Goal: Information Seeking & Learning: Learn about a topic

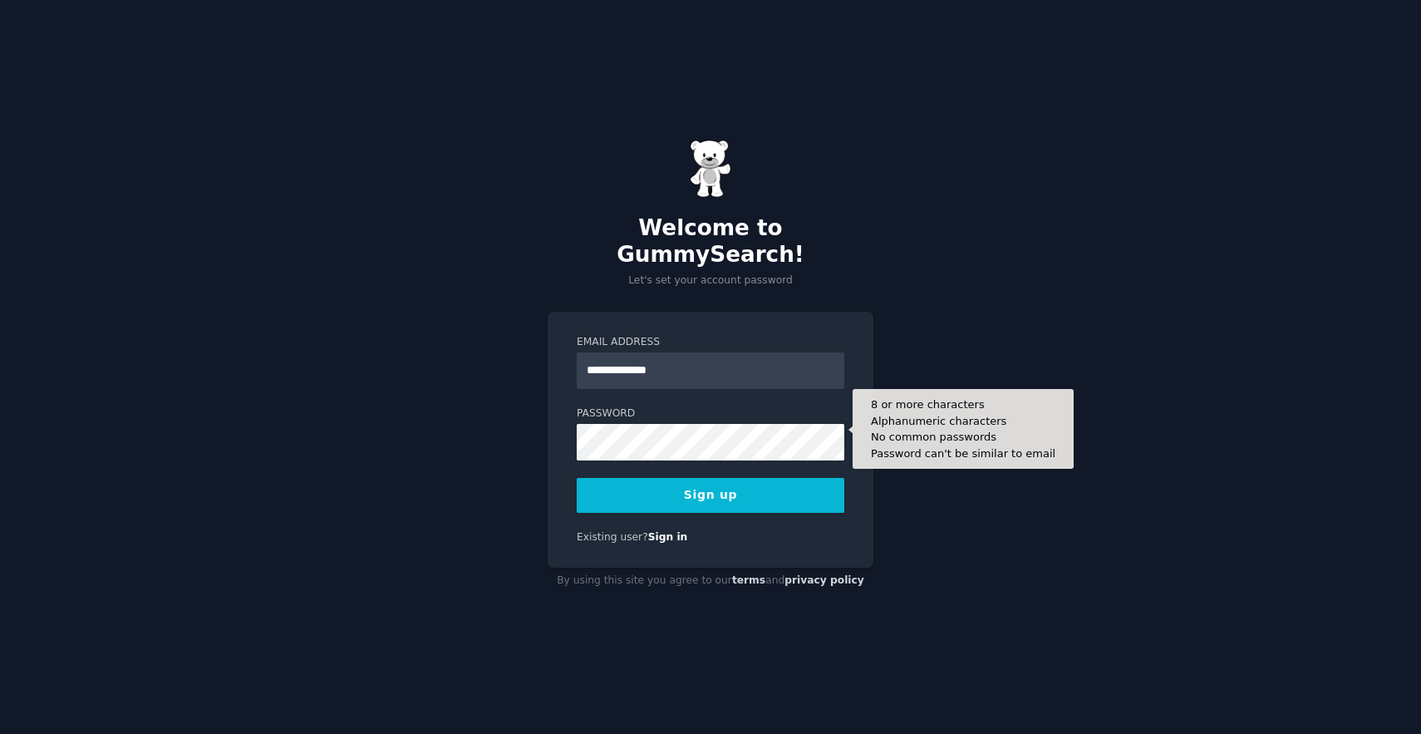
type input "**********"
click at [577, 478] on button "Sign up" at bounding box center [710, 495] width 267 height 35
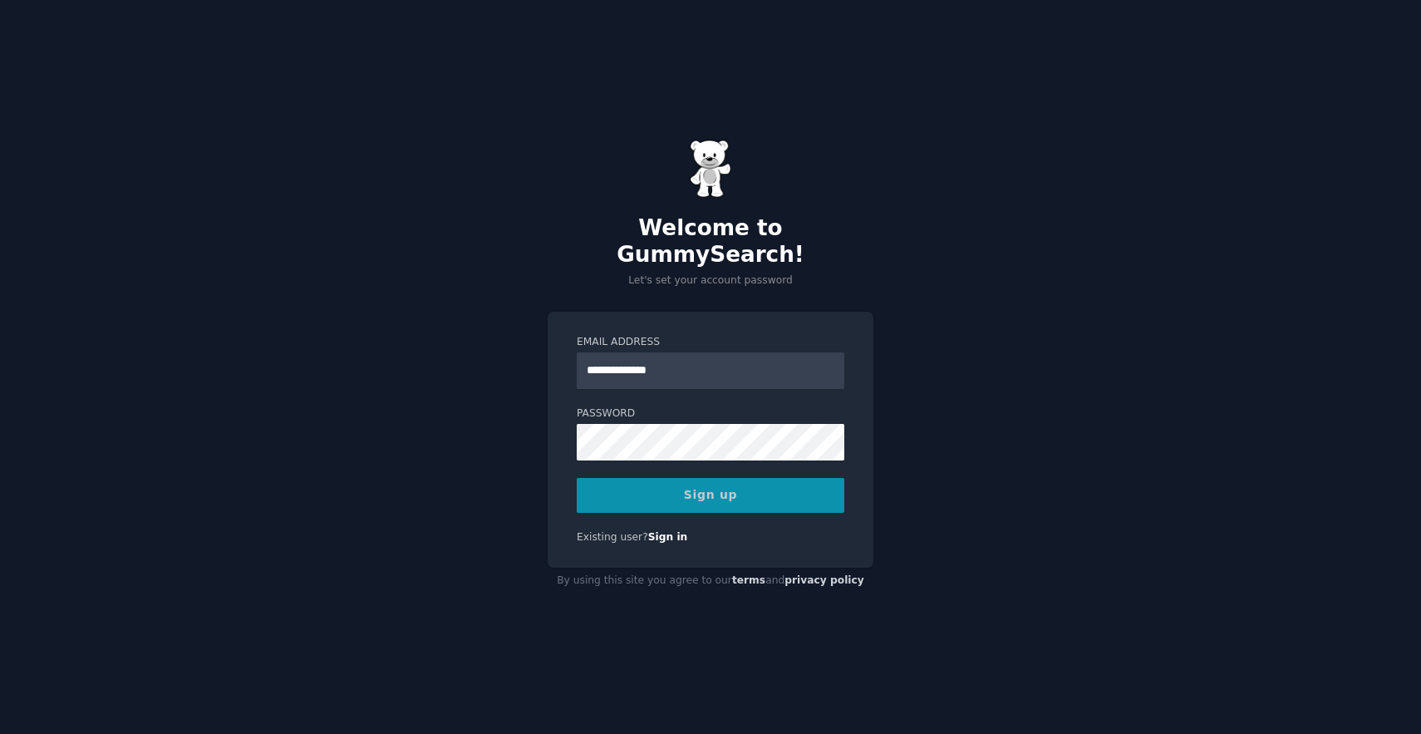
click at [0, 733] on nordpass-portal at bounding box center [0, 734] width 0 height 0
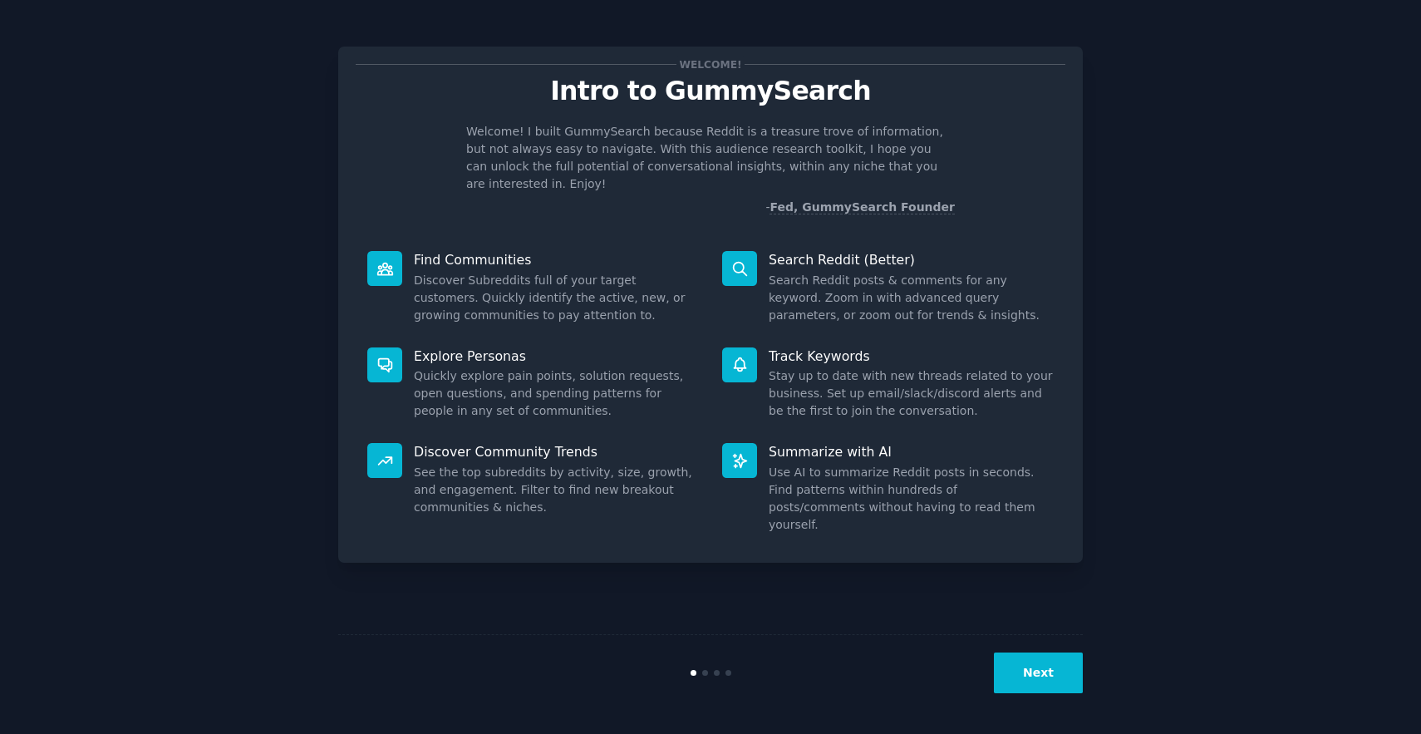
click at [1044, 673] on button "Next" at bounding box center [1038, 672] width 89 height 41
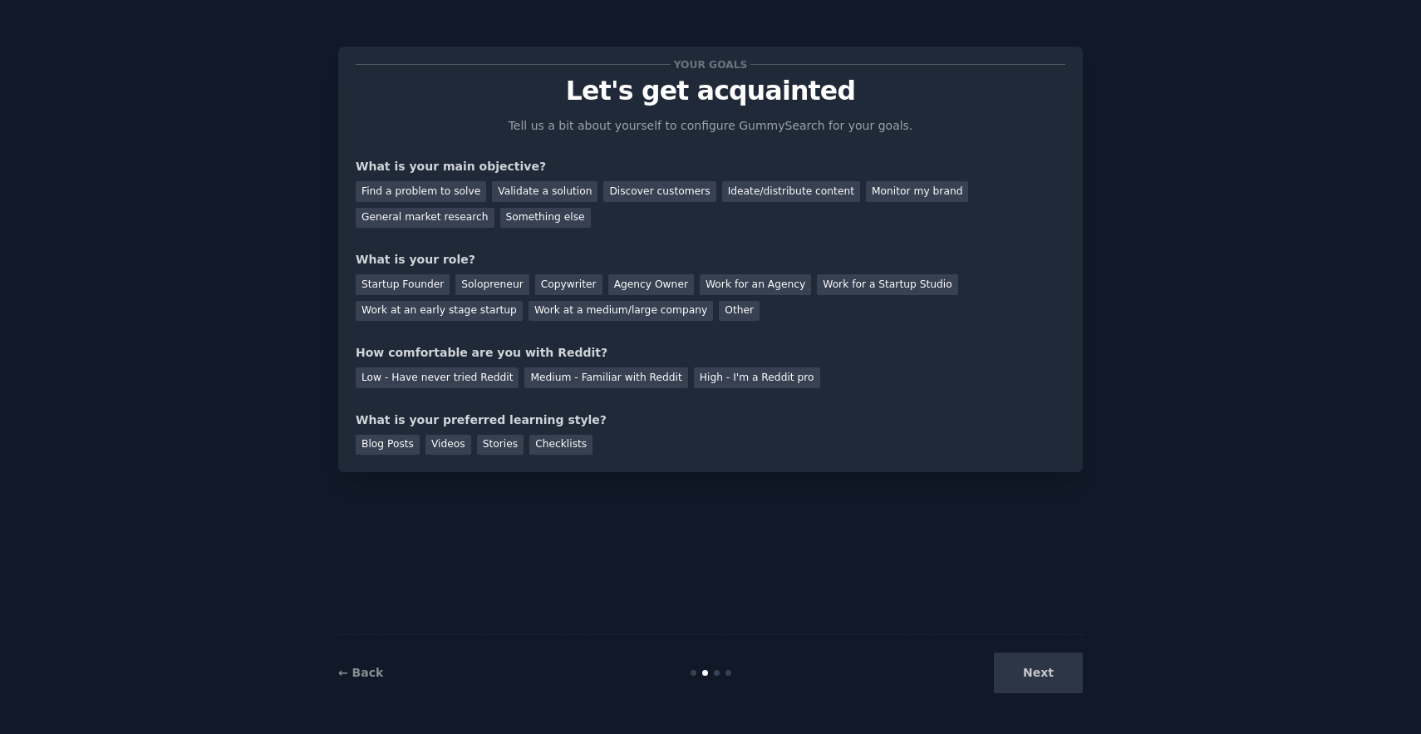
click at [1044, 673] on div "Next" at bounding box center [958, 672] width 248 height 41
click at [747, 189] on div "Ideate/distribute content" at bounding box center [791, 191] width 138 height 21
click at [471, 223] on div "General market research" at bounding box center [425, 218] width 139 height 21
click at [656, 312] on div "Work at a medium/large company" at bounding box center [620, 311] width 184 height 21
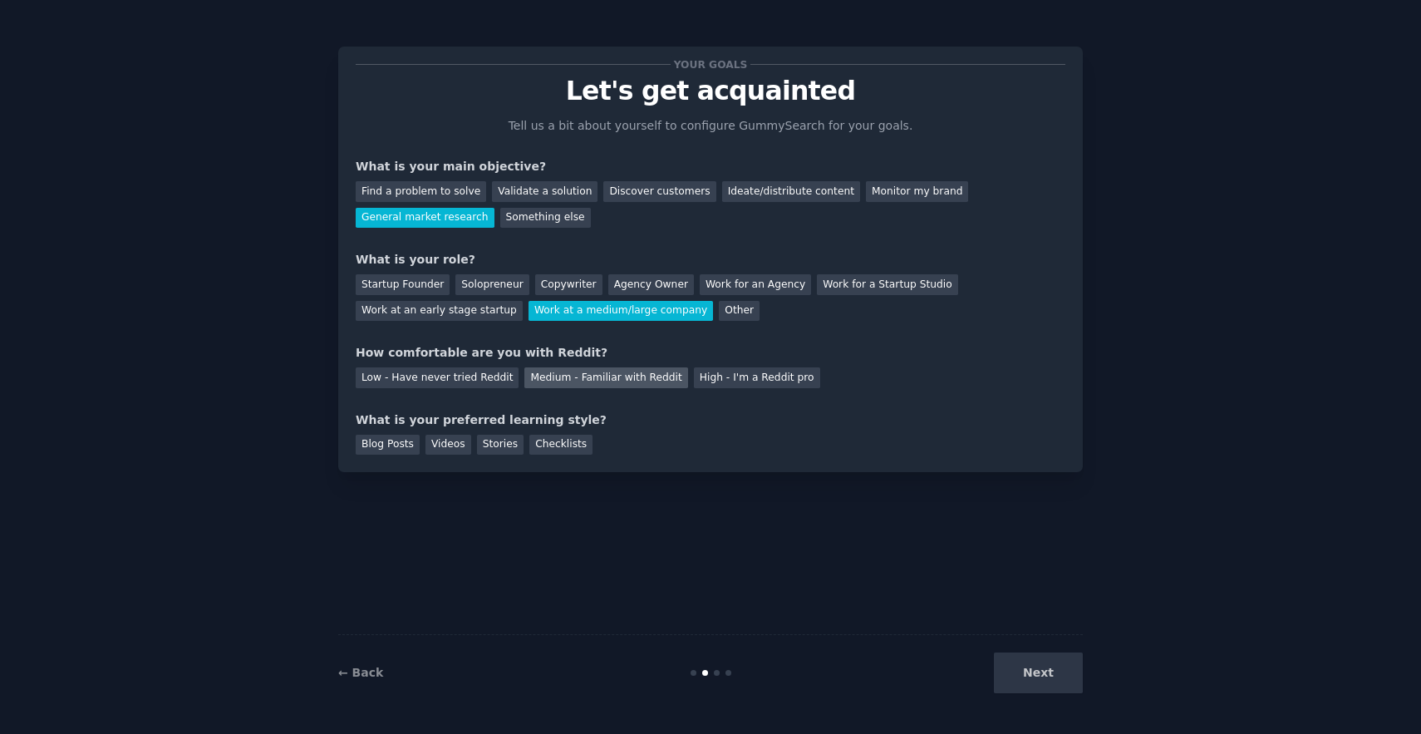
click at [540, 379] on div "Medium - Familiar with Reddit" at bounding box center [605, 377] width 163 height 21
click at [529, 449] on div "Checklists" at bounding box center [560, 444] width 63 height 21
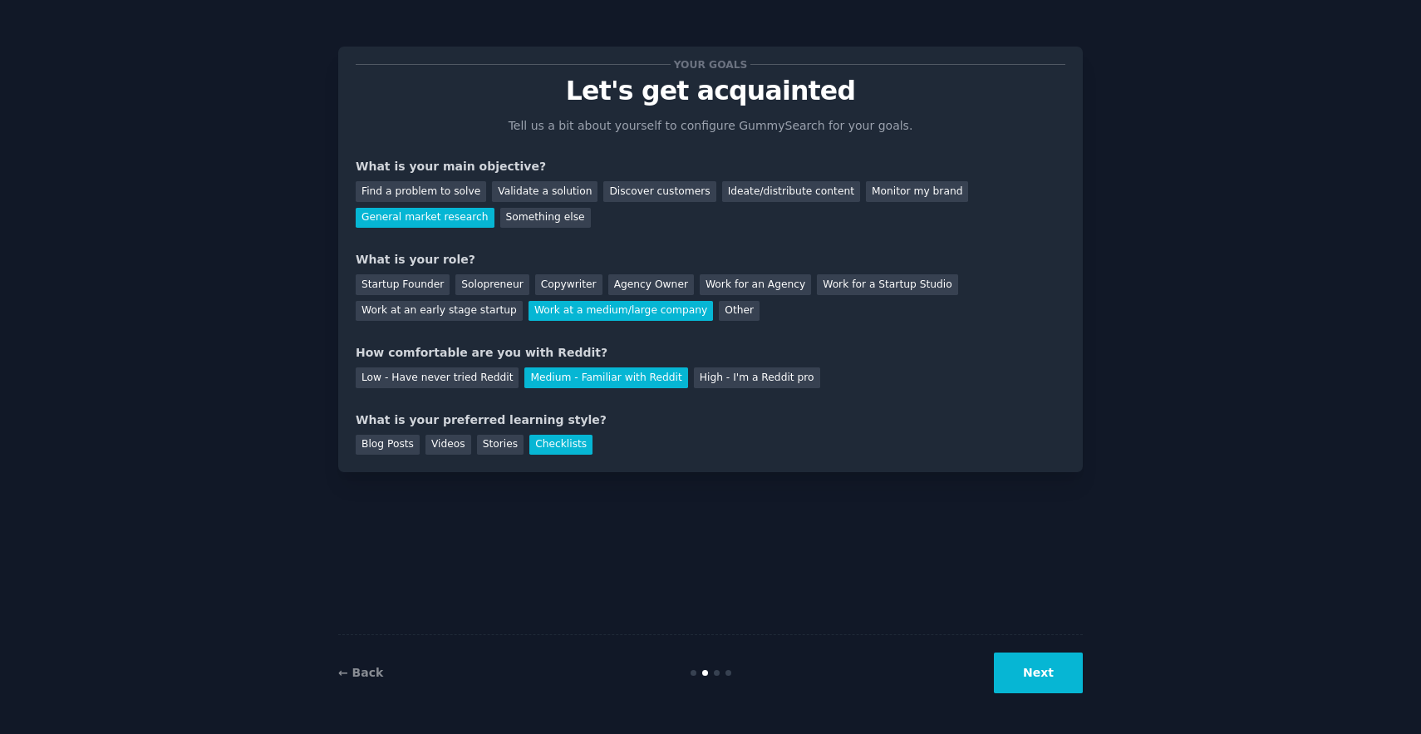
click at [1043, 671] on button "Next" at bounding box center [1038, 672] width 89 height 41
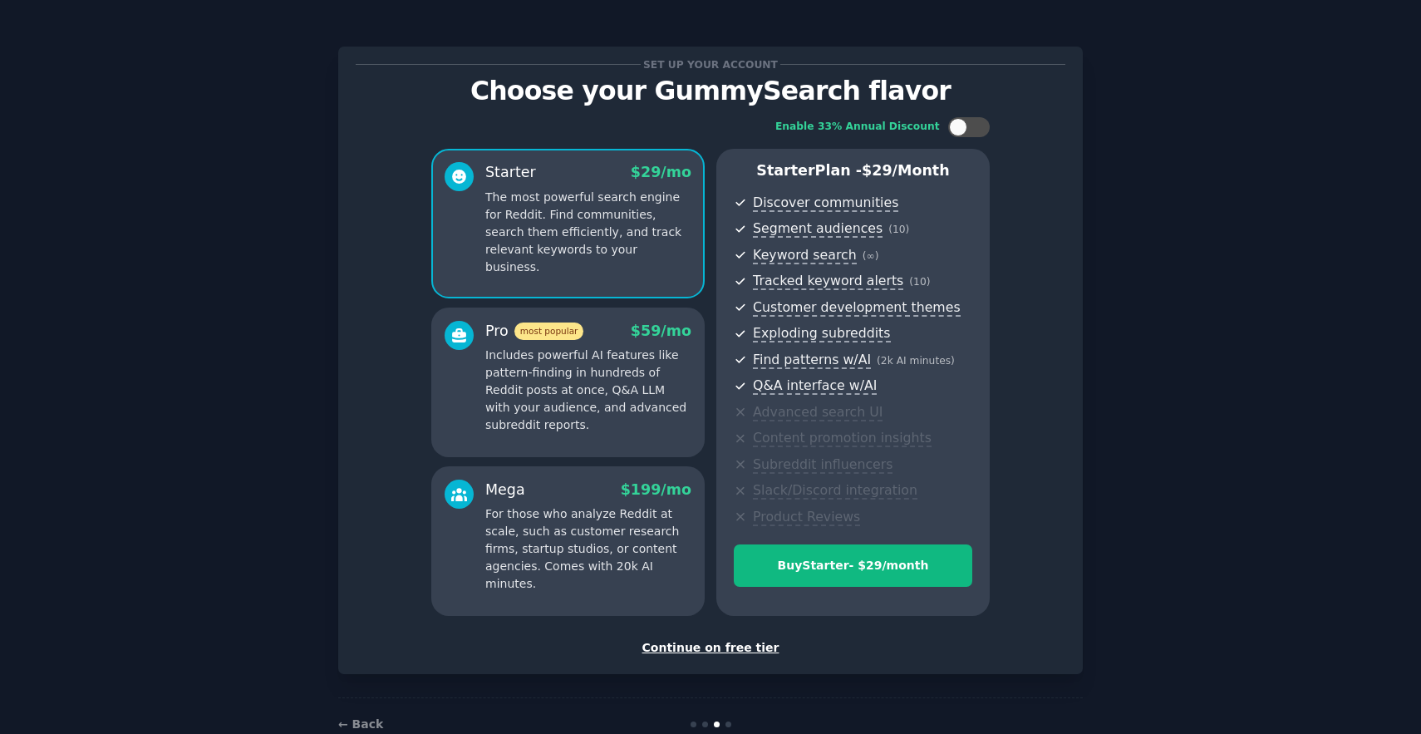
click at [733, 645] on div "Continue on free tier" at bounding box center [710, 647] width 709 height 17
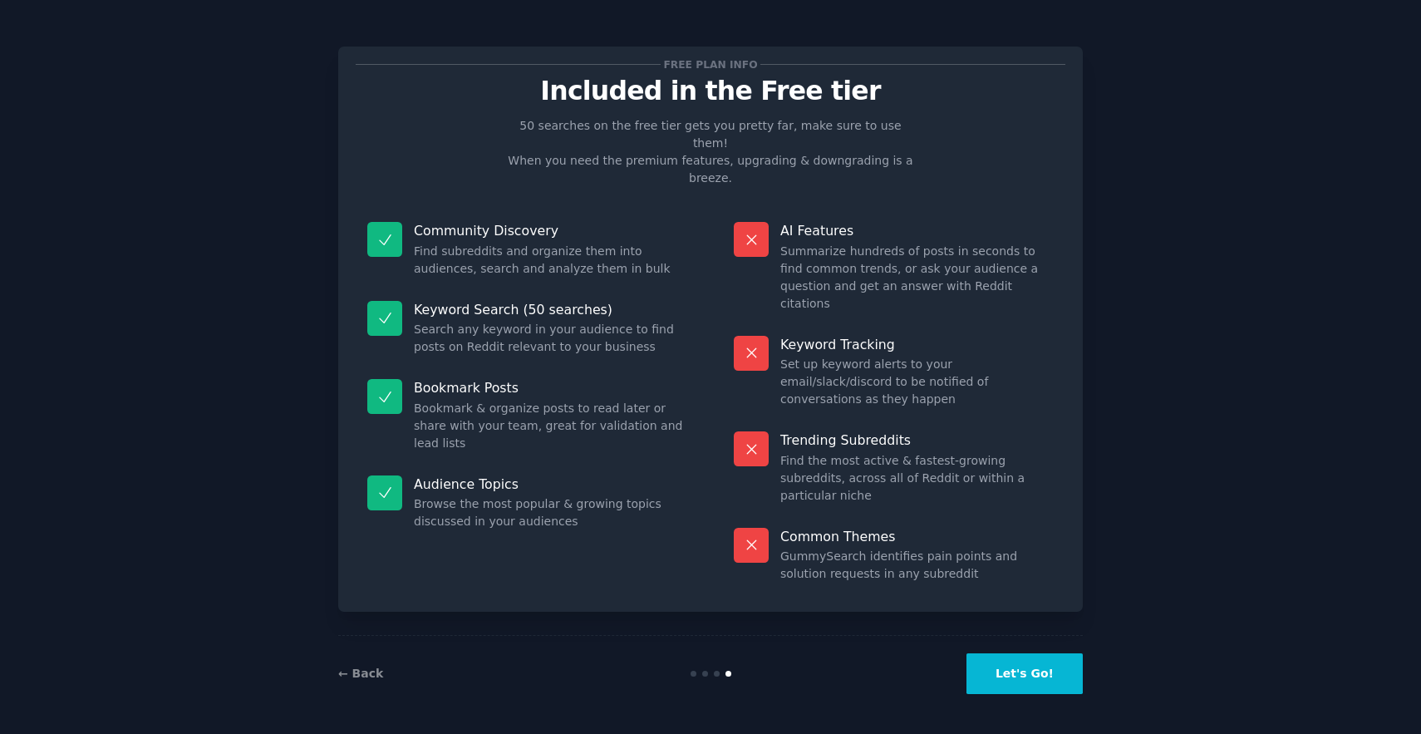
click at [1005, 672] on button "Let's Go!" at bounding box center [1024, 673] width 116 height 41
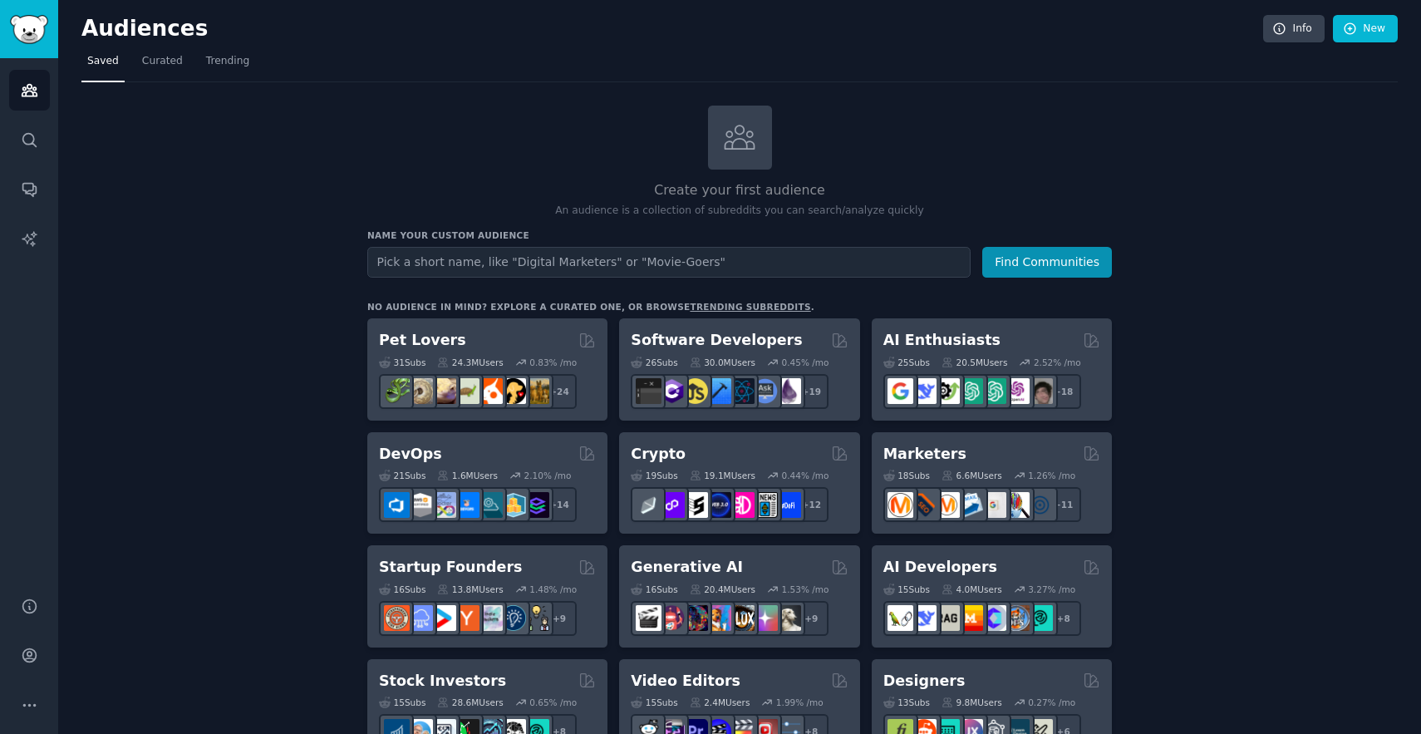
click at [548, 265] on input "text" at bounding box center [668, 262] width 603 height 31
type input "shadow work"
click at [982, 247] on button "Find Communities" at bounding box center [1047, 262] width 130 height 31
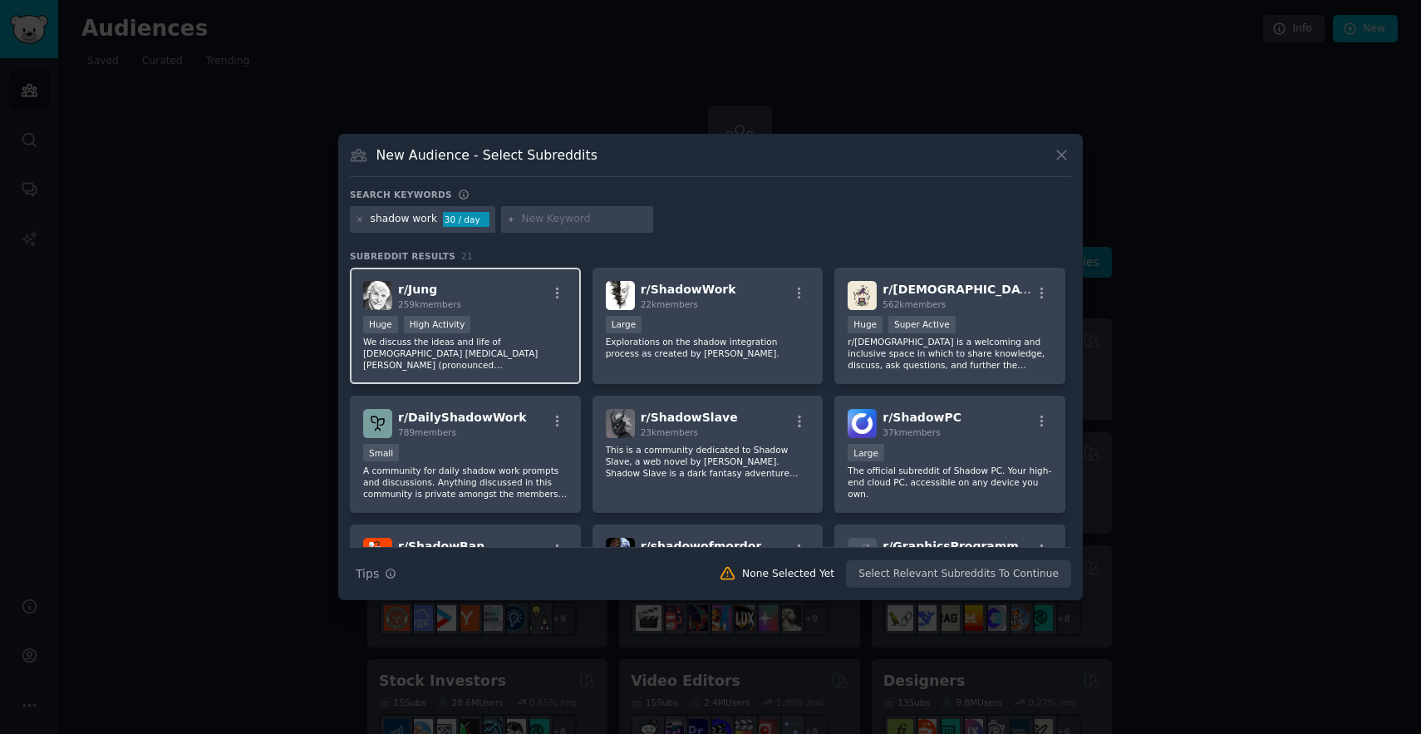
click at [528, 365] on p "We discuss the ideas and life of Swiss psychiatrist Carl Jung (pronounced YOONG…" at bounding box center [465, 353] width 204 height 35
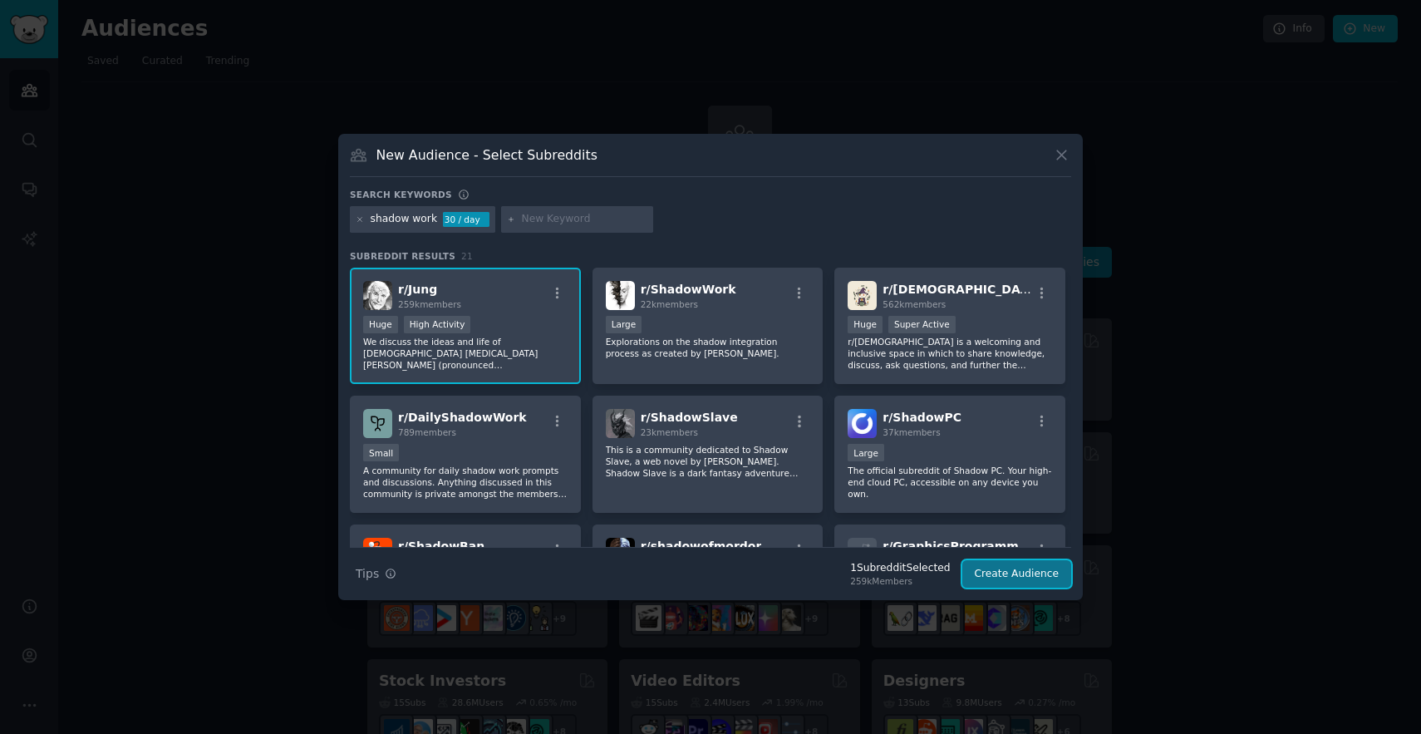
click at [1003, 576] on button "Create Audience" at bounding box center [1017, 574] width 110 height 28
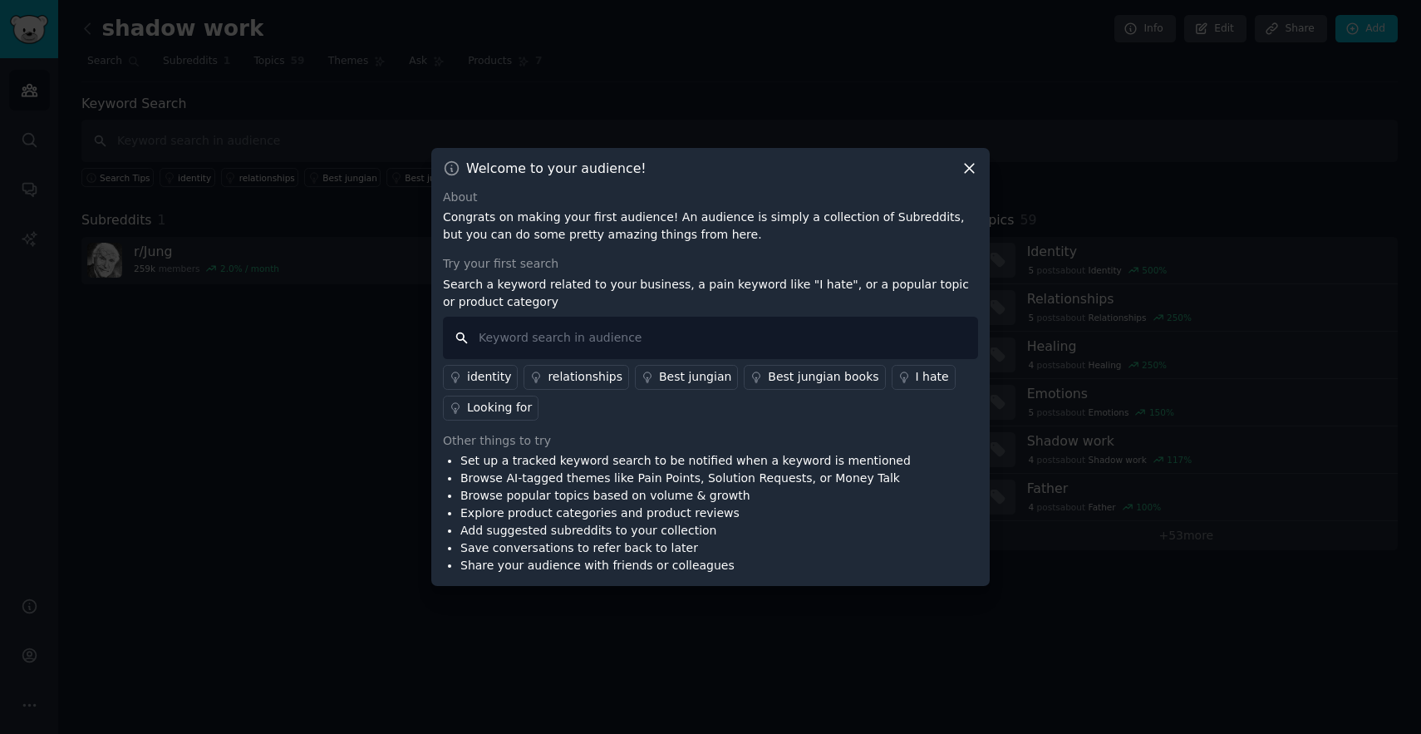
click at [695, 338] on input "text" at bounding box center [710, 338] width 535 height 42
type input "shadow work"
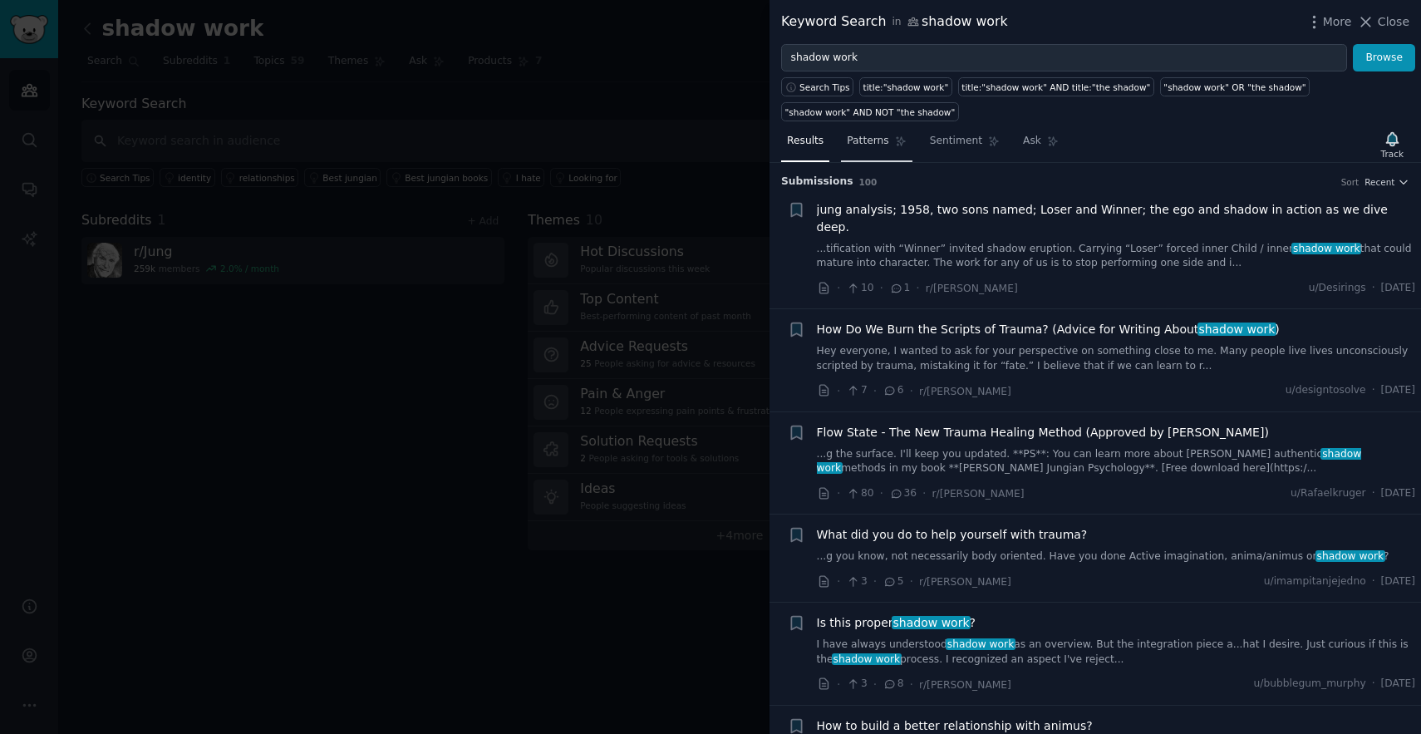
click at [861, 143] on span "Patterns" at bounding box center [867, 141] width 42 height 15
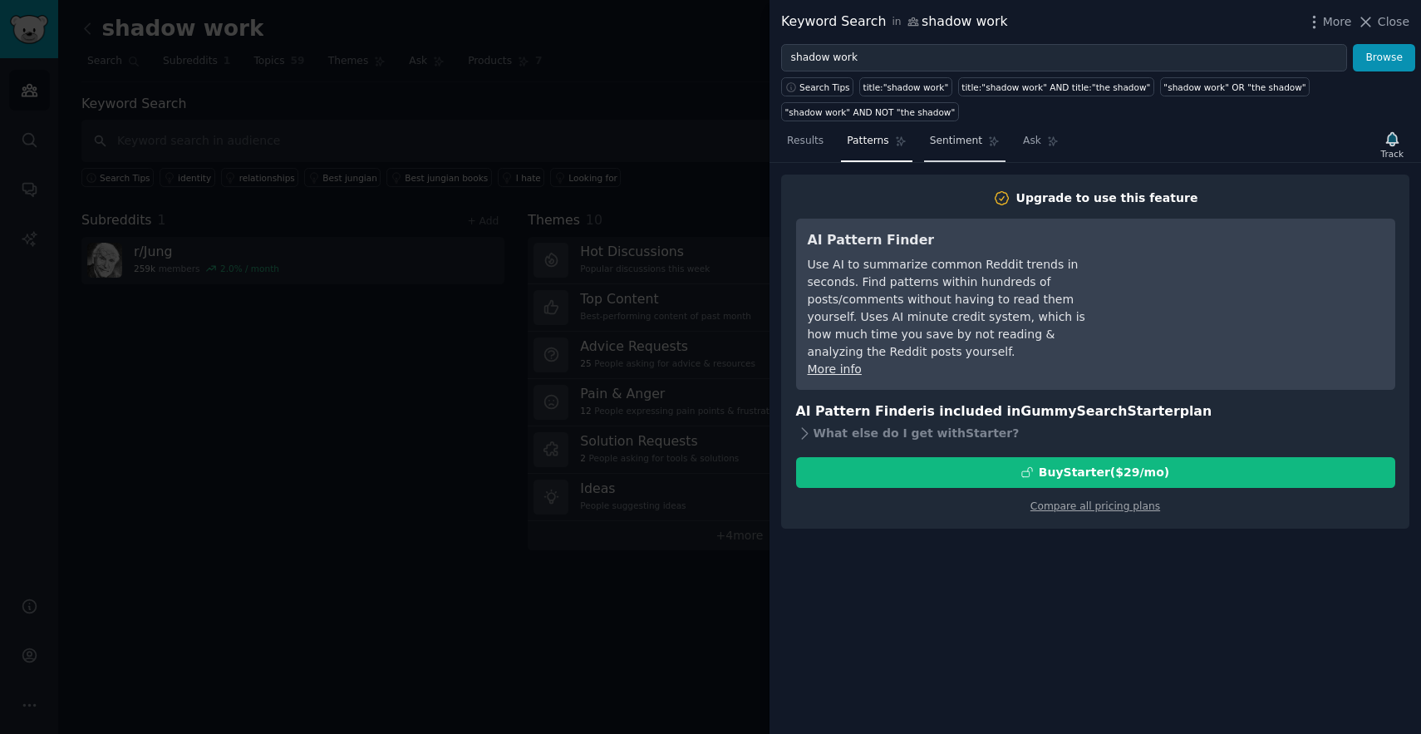
click at [962, 140] on span "Sentiment" at bounding box center [956, 141] width 52 height 15
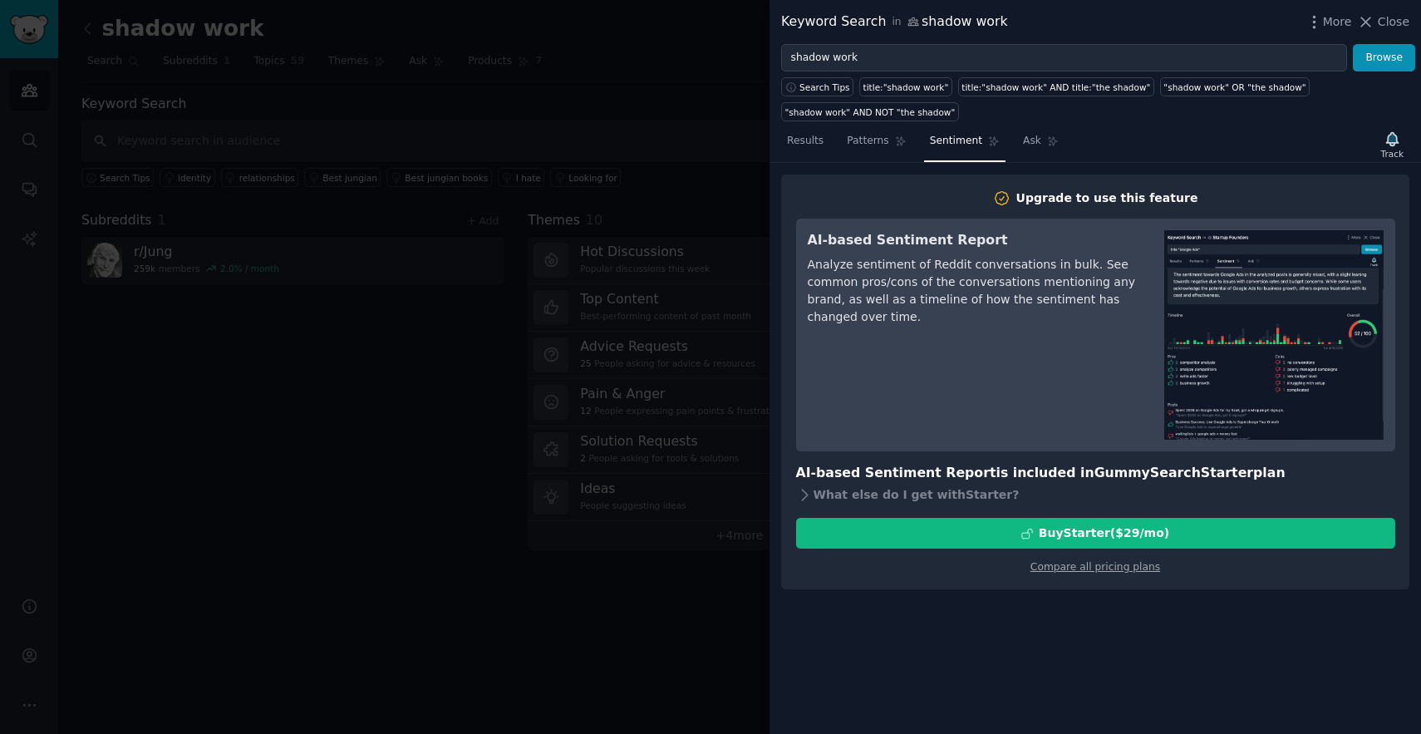
click at [455, 305] on div at bounding box center [710, 367] width 1421 height 734
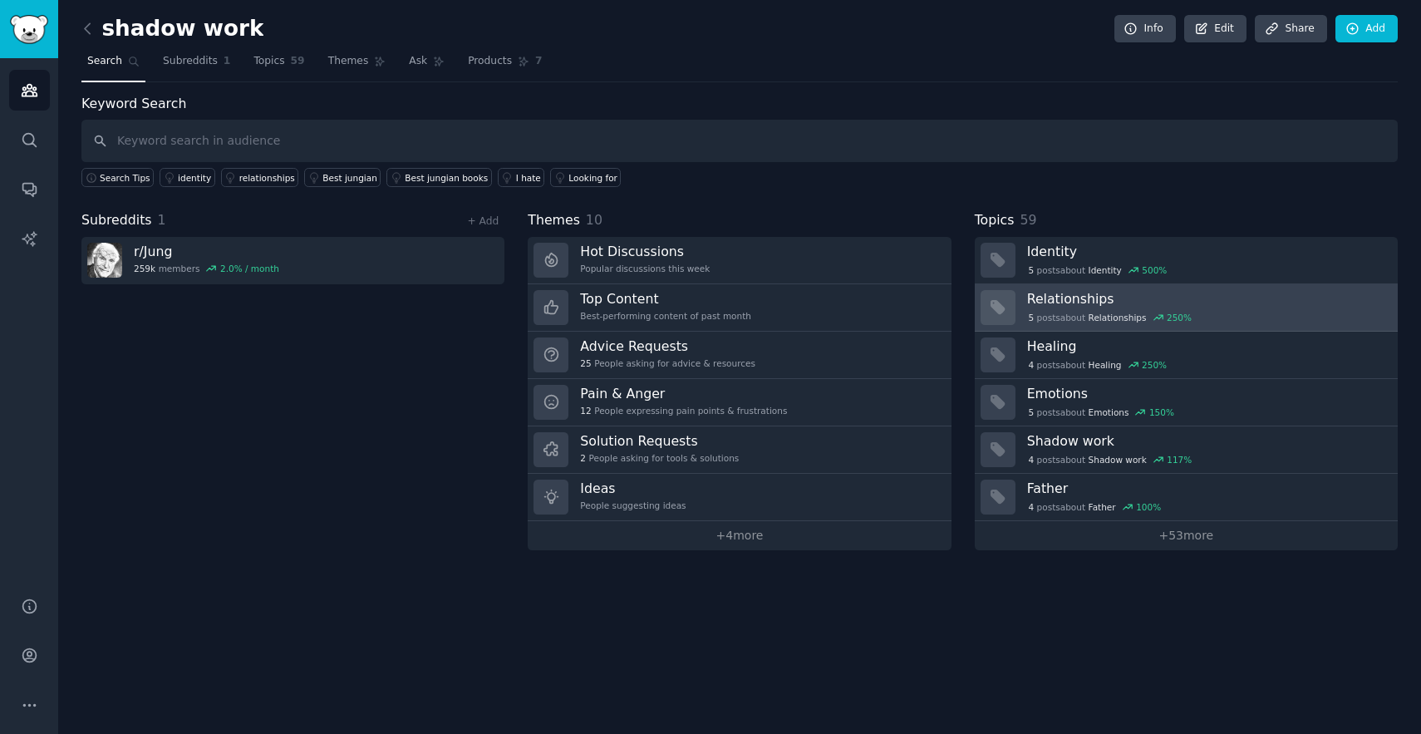
click at [1138, 299] on h3 "Relationships" at bounding box center [1206, 298] width 359 height 17
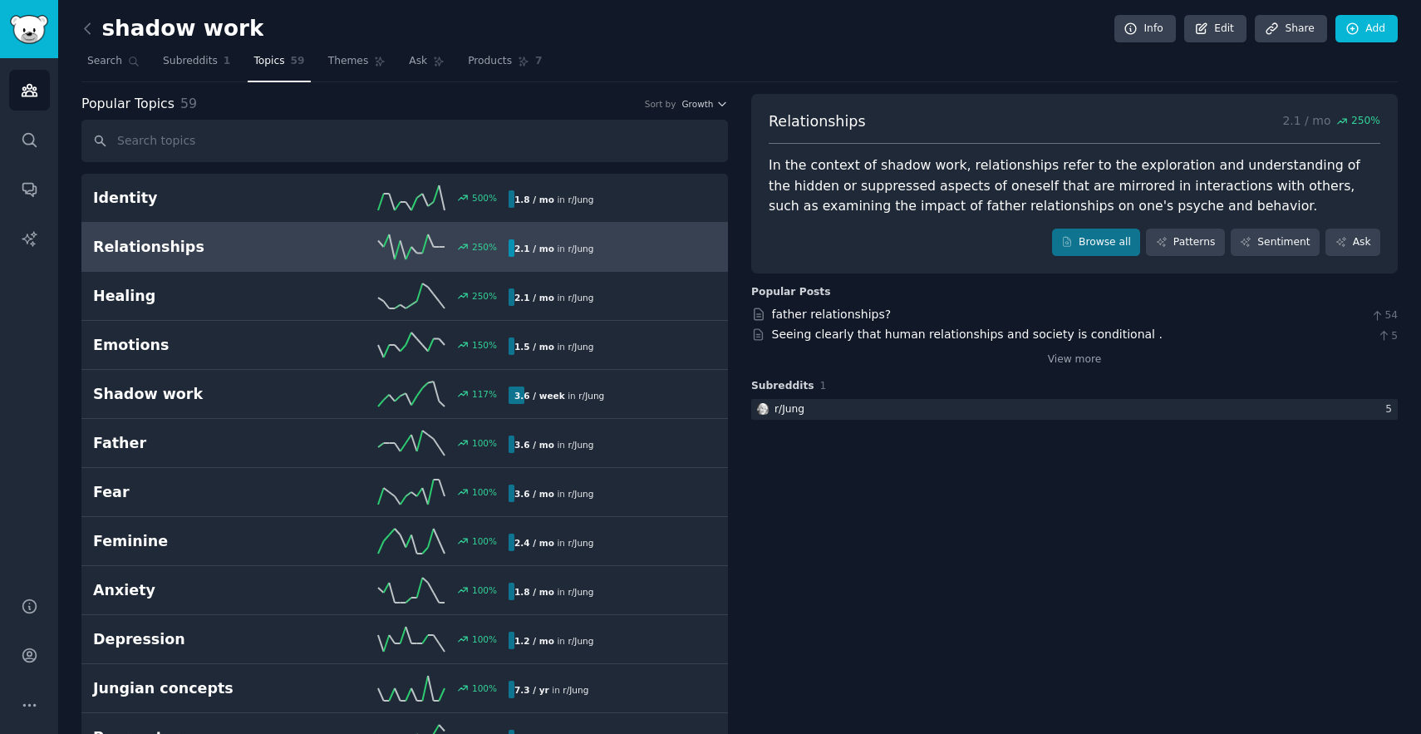
click at [233, 245] on h2 "Relationships" at bounding box center [197, 247] width 208 height 21
click at [783, 313] on link "father relationships?" at bounding box center [832, 313] width 120 height 13
